Goal: Find contact information: Find contact information

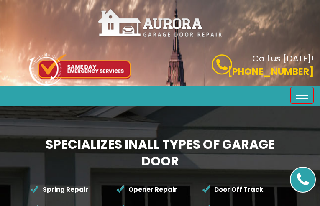
type input "EGJRRyulQIhCG"
type input "6213162980"
type input "[EMAIL_ADDRESS][DOMAIN_NAME]"
type input "lXrlbIyu"
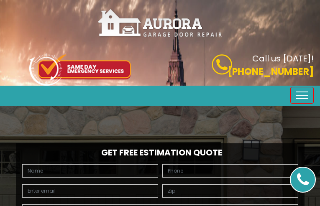
type input "AxigMlaeBGuh"
type input "3061115632"
type input "[EMAIL_ADDRESS][DOMAIN_NAME]"
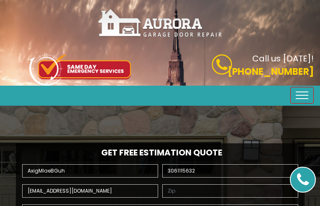
type input "gaoDUvxt"
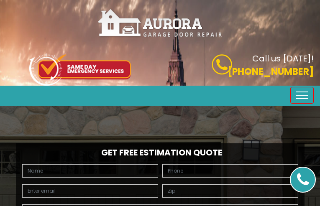
type input "pRgTmRsTtY"
type input "3957048980"
type input "[EMAIL_ADDRESS][DOMAIN_NAME]"
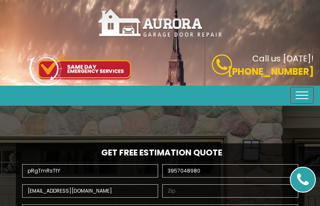
type input "yeUaGzXdZp"
